Goal: Task Accomplishment & Management: Use online tool/utility

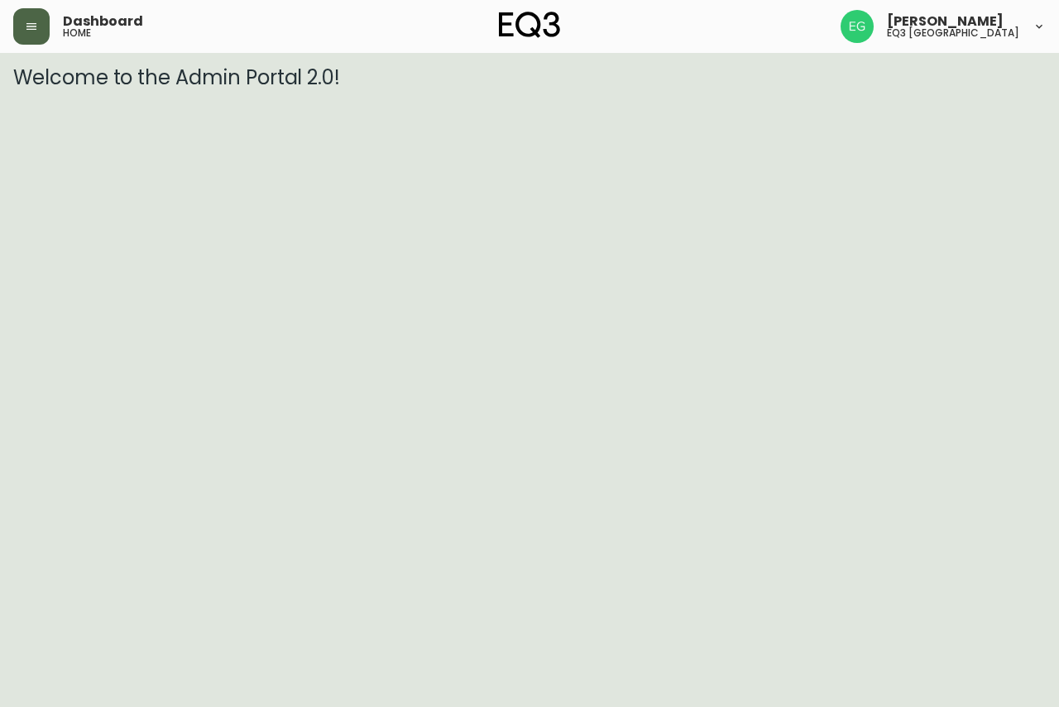
click at [40, 31] on button "button" at bounding box center [31, 26] width 36 height 36
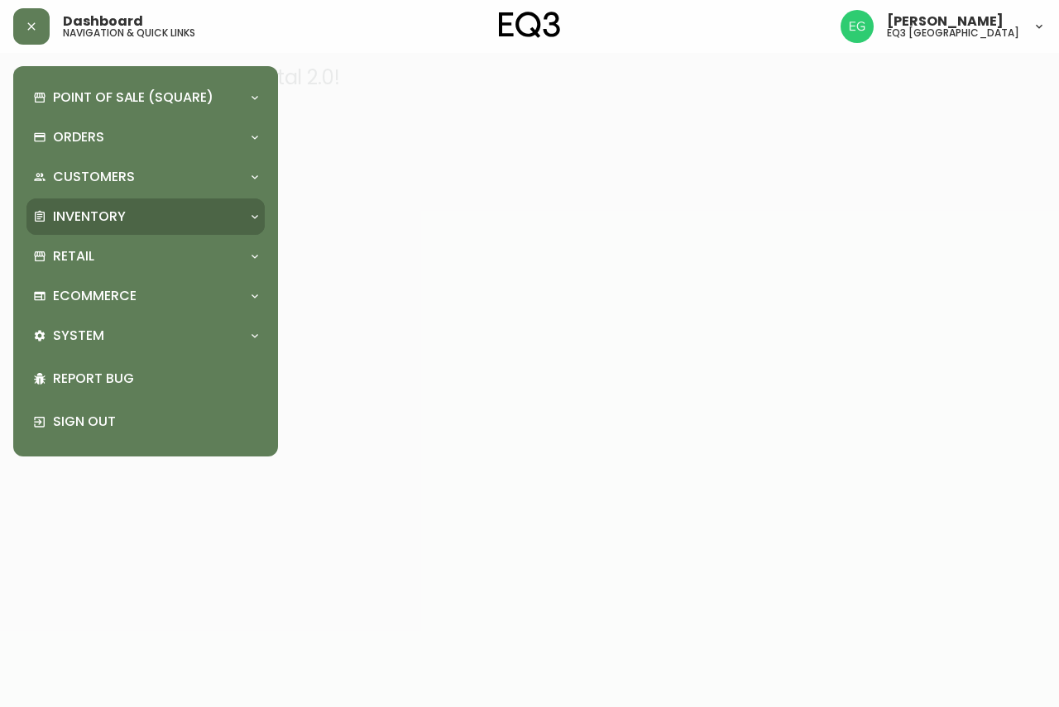
click at [247, 211] on div at bounding box center [255, 216] width 26 height 13
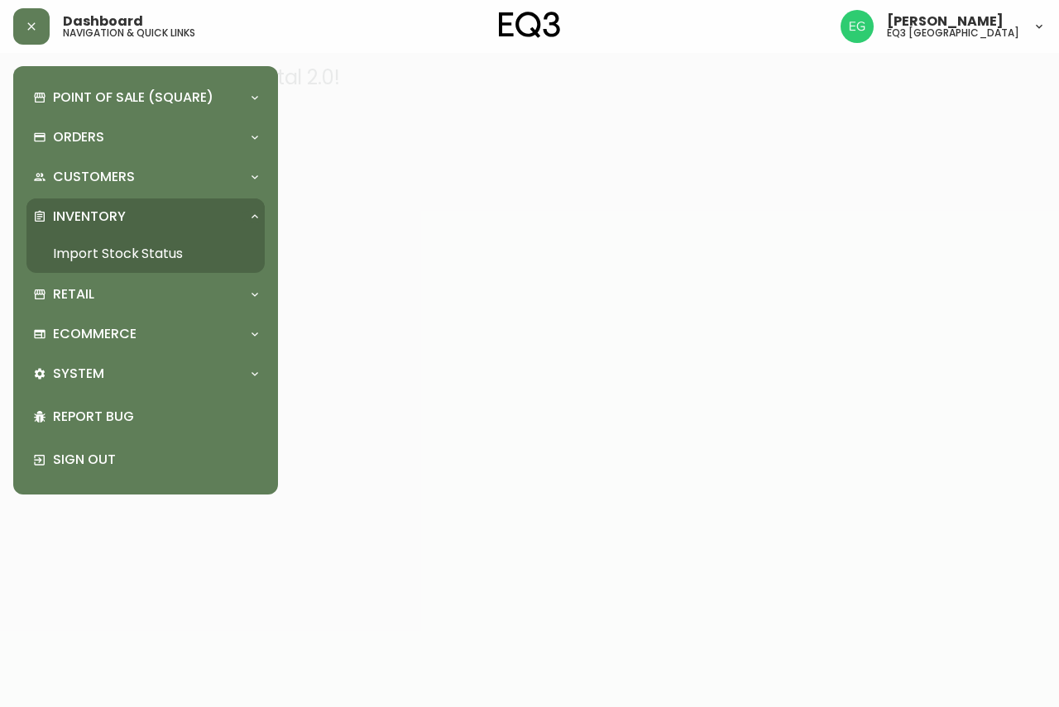
click at [164, 254] on link "Import Stock Status" at bounding box center [145, 254] width 238 height 38
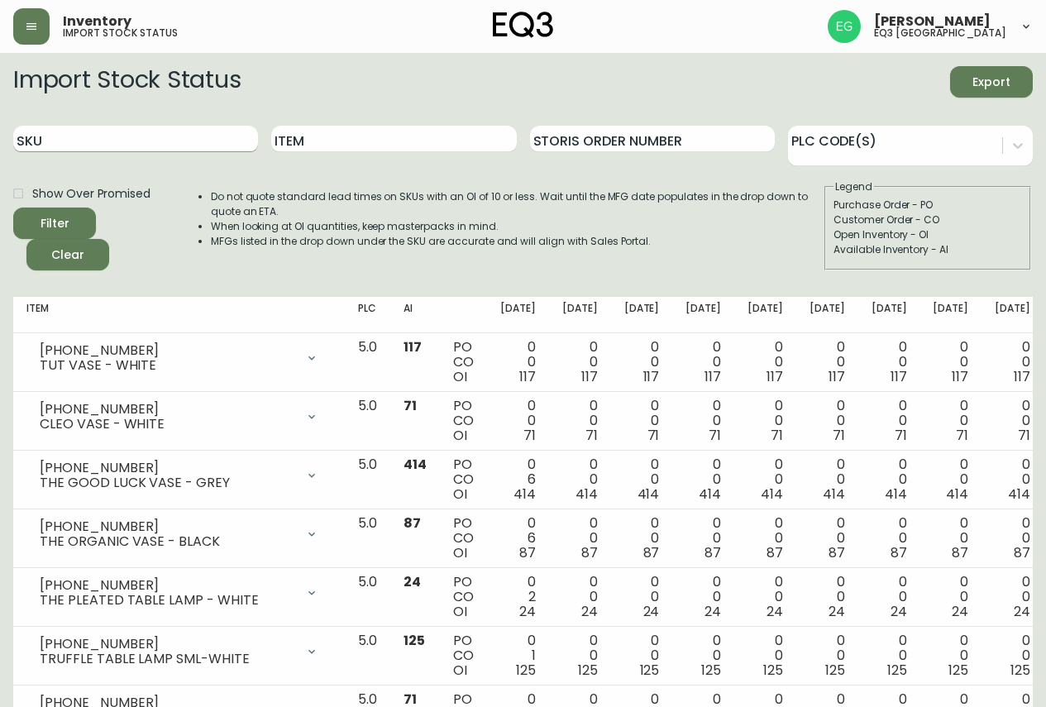
click at [113, 136] on input "SKU" at bounding box center [135, 139] width 245 height 26
paste input "[PHONE_NUMBER]"
click at [13, 208] on button "Filter" at bounding box center [54, 223] width 83 height 31
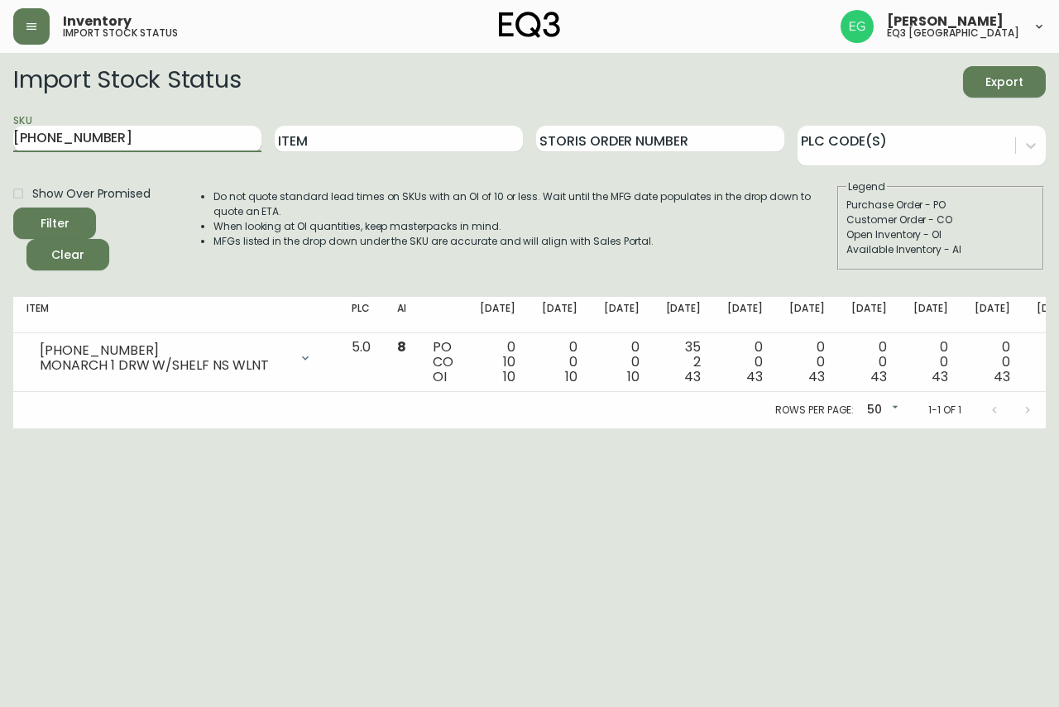
click at [165, 134] on input "[PHONE_NUMBER]" at bounding box center [137, 139] width 248 height 26
click at [164, 135] on input "[PHONE_NUMBER]" at bounding box center [137, 139] width 248 height 26
paste input "0451"
click at [13, 208] on button "Filter" at bounding box center [54, 223] width 83 height 31
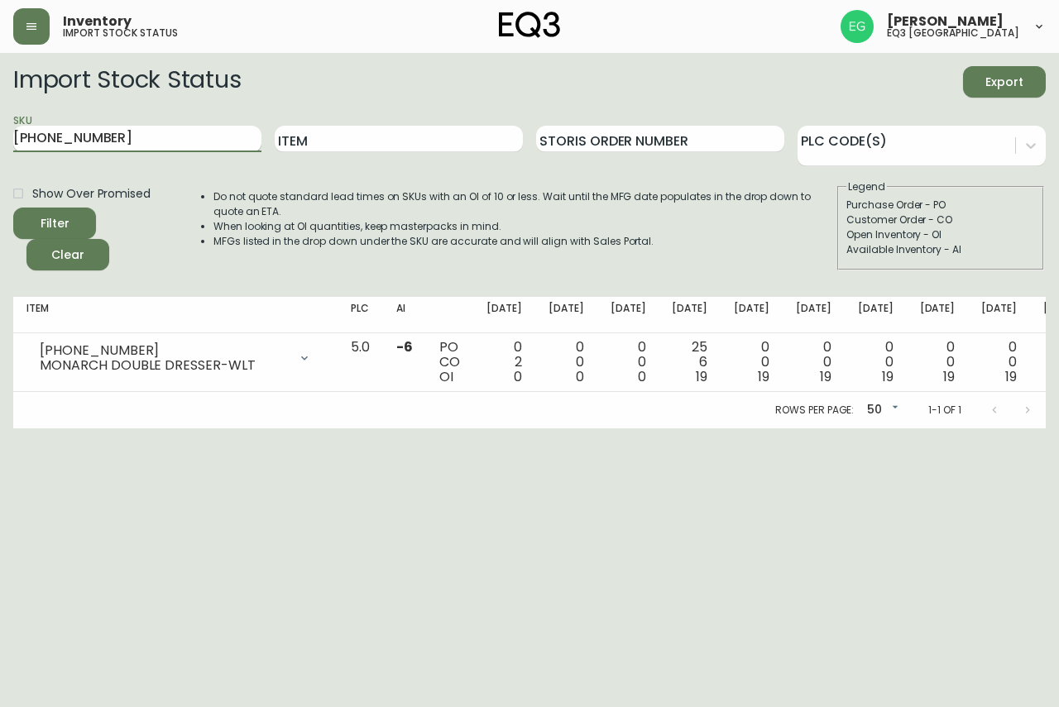
click at [147, 140] on input "[PHONE_NUMBER]" at bounding box center [137, 139] width 248 height 26
click at [99, 128] on input "[PHONE_NUMBER]" at bounding box center [137, 139] width 248 height 26
drag, startPoint x: 109, startPoint y: 128, endPoint x: 0, endPoint y: 147, distance: 110.8
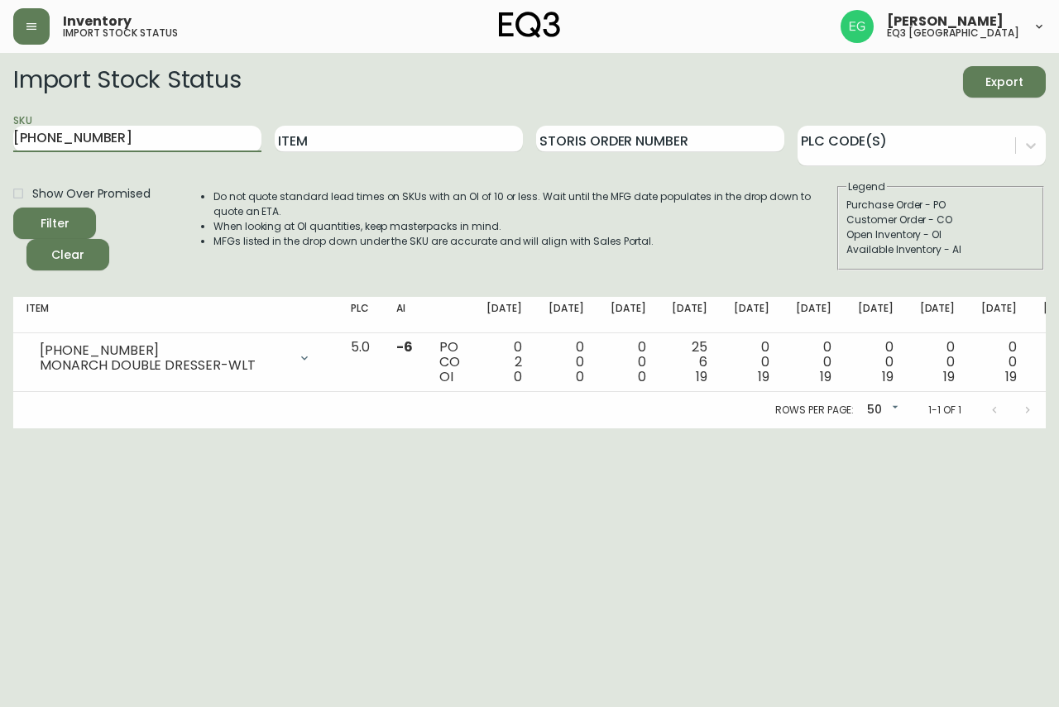
click at [0, 147] on main "Import Stock Status Export SKU [PHONE_NUMBER] Item Storis Order Number PLC Code…" at bounding box center [529, 241] width 1059 height 376
paste input "6080-0437"
type input "[PHONE_NUMBER]"
click at [13, 208] on button "Filter" at bounding box center [54, 223] width 83 height 31
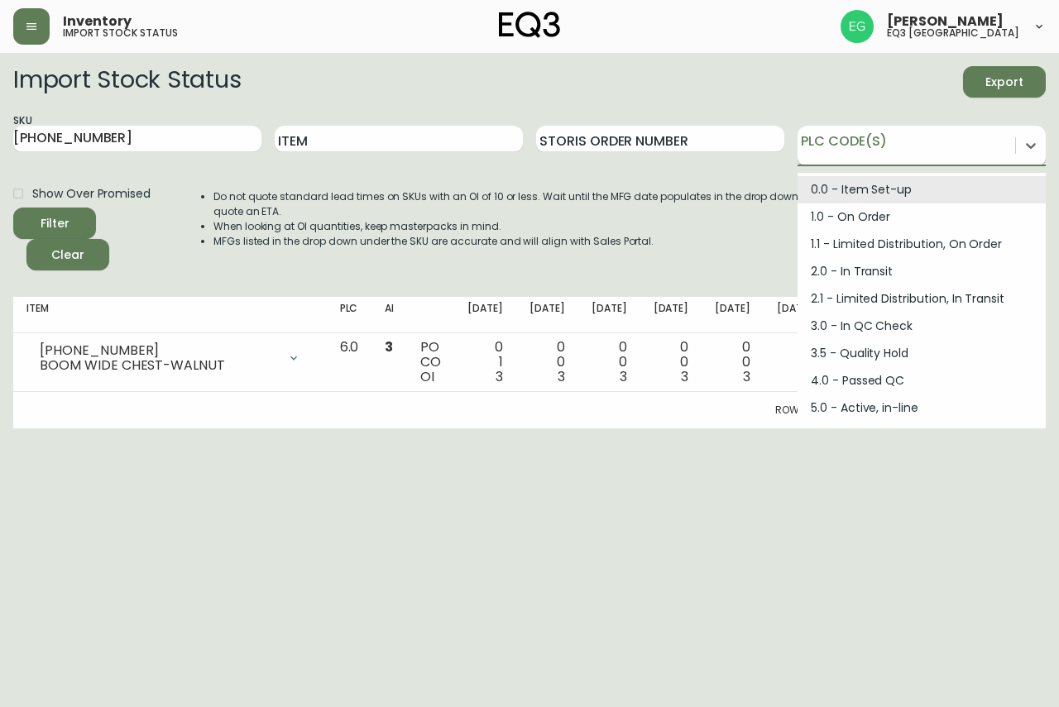
click at [935, 139] on div at bounding box center [906, 143] width 218 height 25
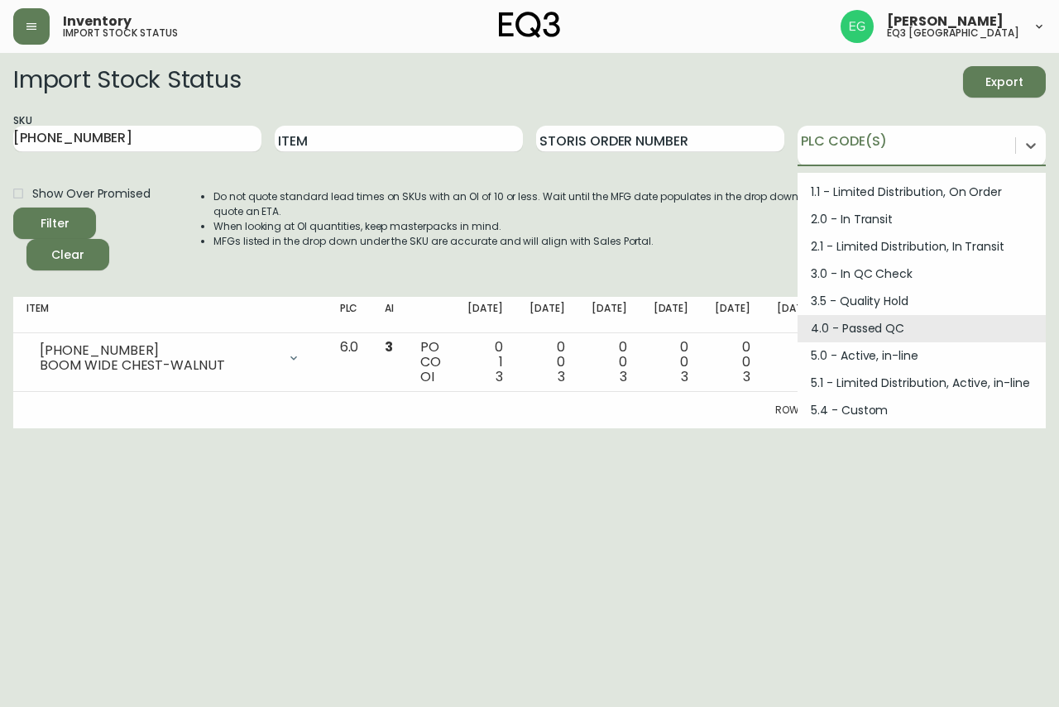
scroll to position [222, 0]
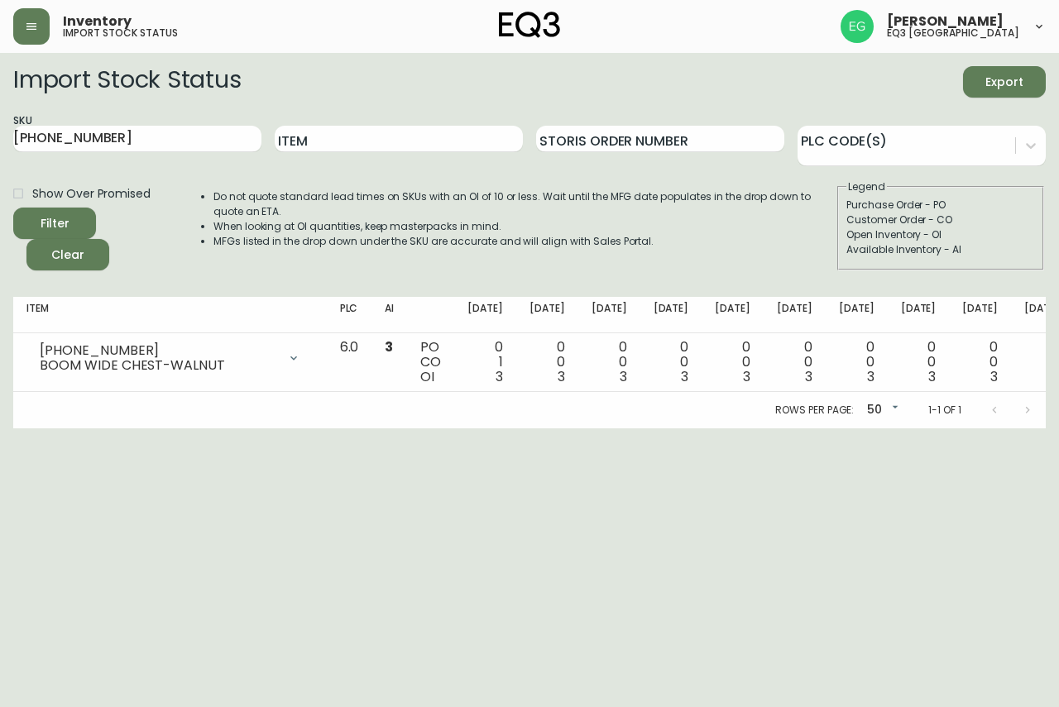
click at [768, 428] on html "Inventory import stock status [PERSON_NAME] eq3 [GEOGRAPHIC_DATA] Import Stock …" at bounding box center [529, 214] width 1059 height 428
